Goal: Task Accomplishment & Management: Manage account settings

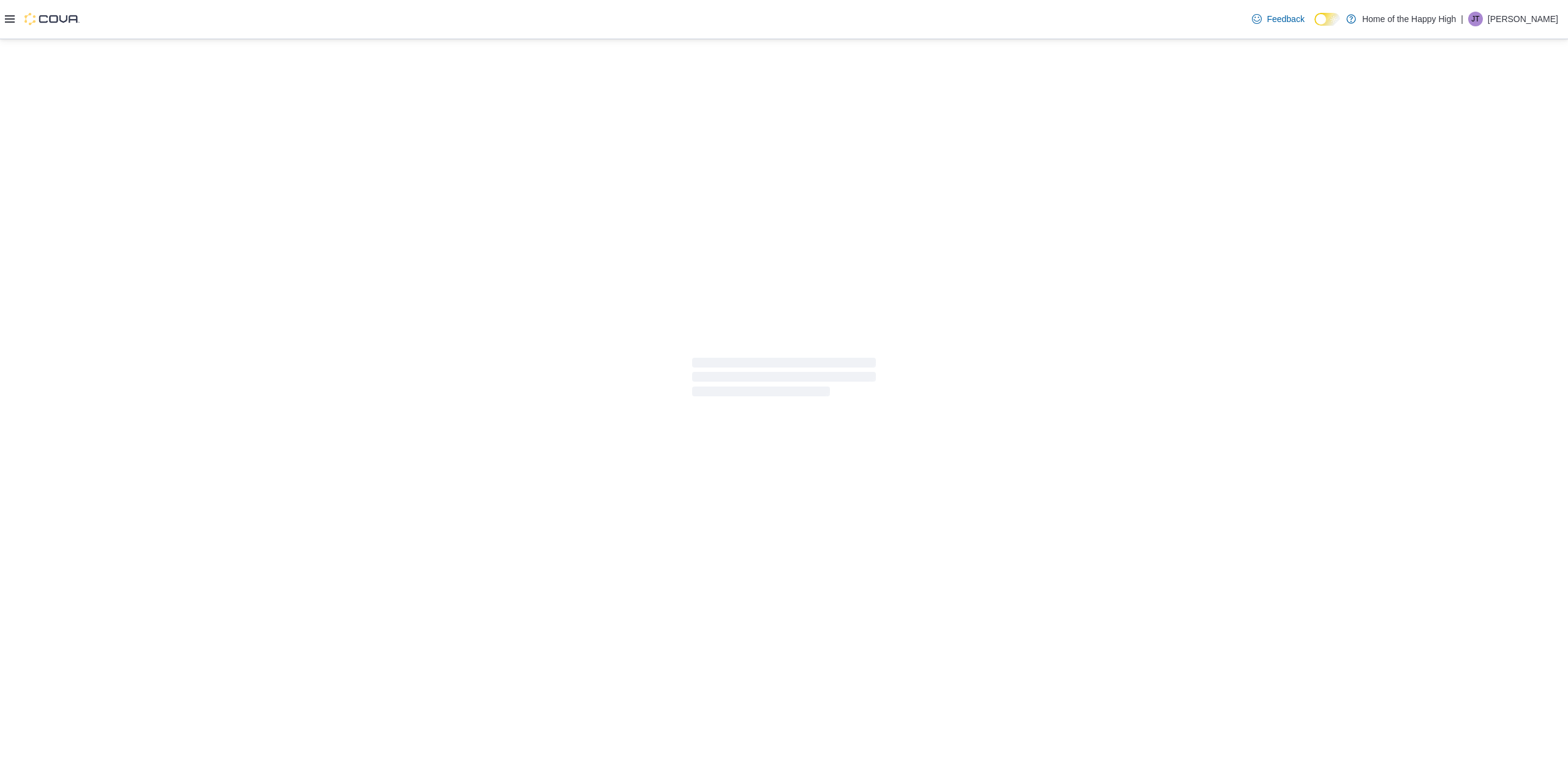
click at [1518, 15] on p "[PERSON_NAME]" at bounding box center [1523, 19] width 71 height 15
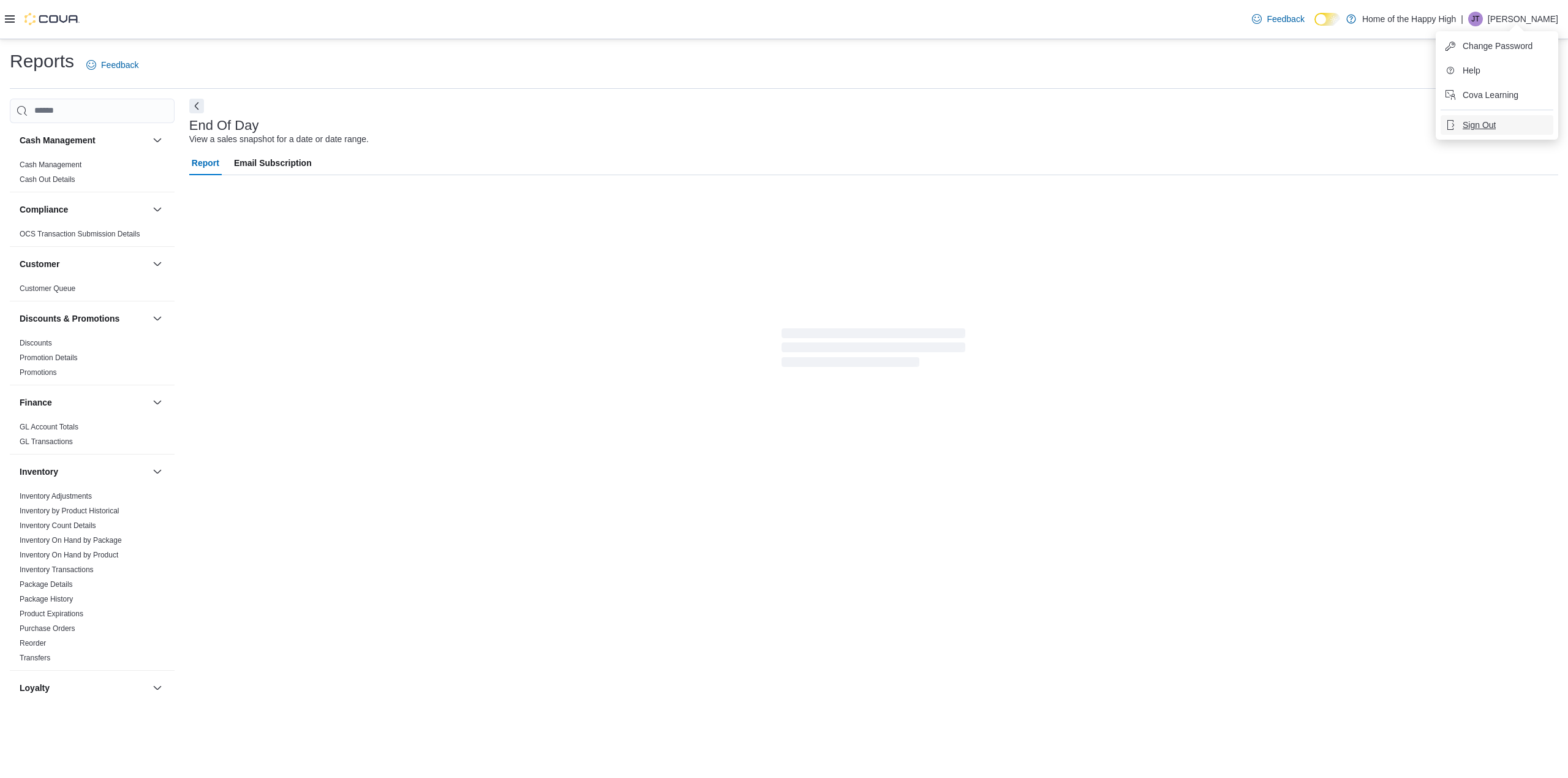
click at [1496, 125] on button "Sign Out" at bounding box center [1497, 125] width 113 height 19
